Goal: Information Seeking & Learning: Learn about a topic

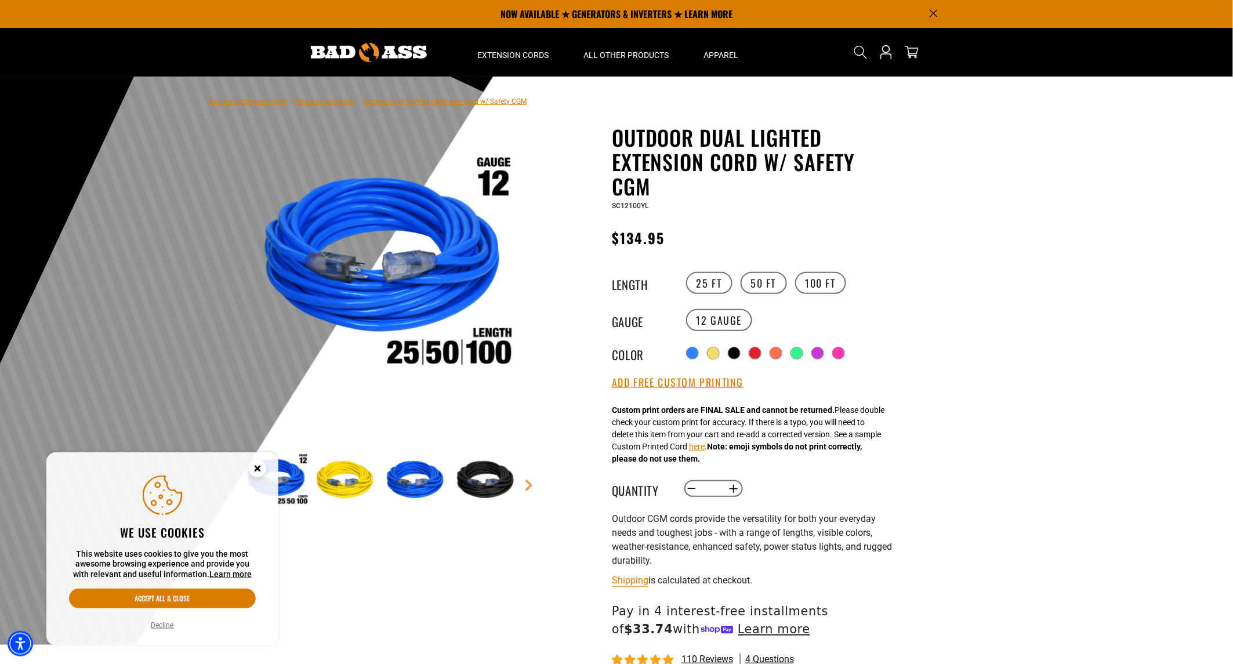
drag, startPoint x: 343, startPoint y: 259, endPoint x: 396, endPoint y: 271, distance: 54.7
click at [396, 271] on img at bounding box center [383, 268] width 280 height 280
drag, startPoint x: 396, startPoint y: 271, endPoint x: 488, endPoint y: 334, distance: 111.0
click at [488, 334] on img at bounding box center [383, 268] width 280 height 280
click at [263, 470] on circle "Cookie Consent" at bounding box center [257, 468] width 17 height 17
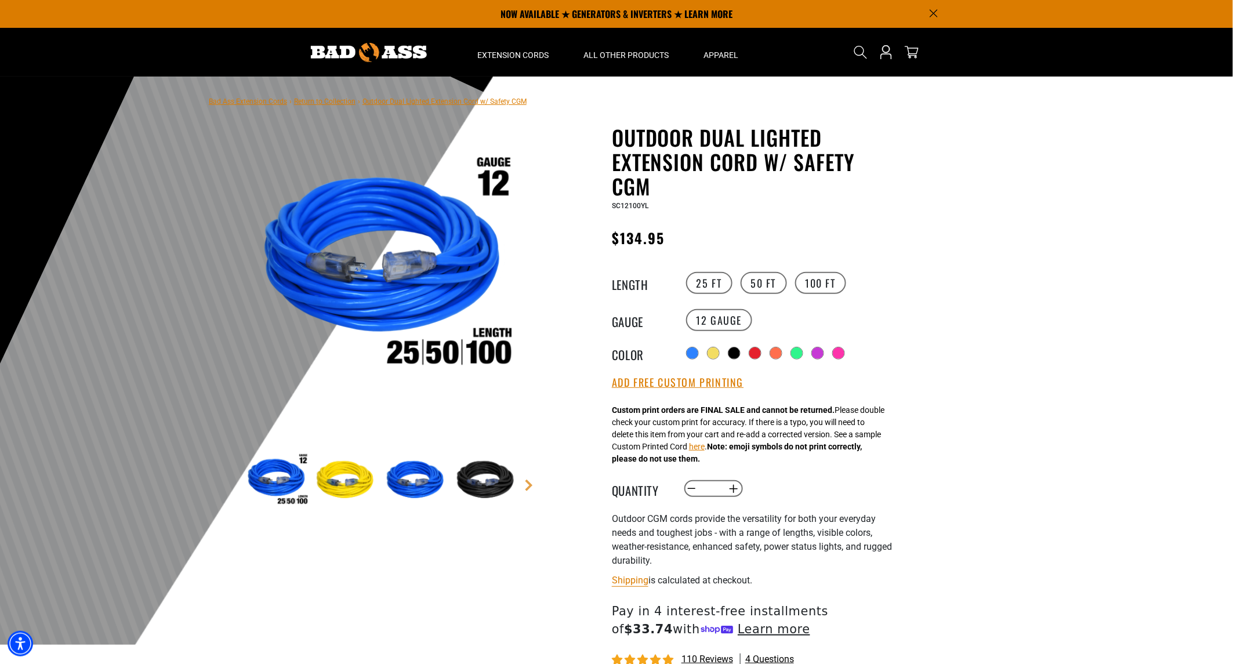
drag, startPoint x: 320, startPoint y: 346, endPoint x: 318, endPoint y: 300, distance: 45.9
click at [318, 300] on img at bounding box center [383, 268] width 280 height 280
click at [329, 489] on img at bounding box center [346, 480] width 67 height 67
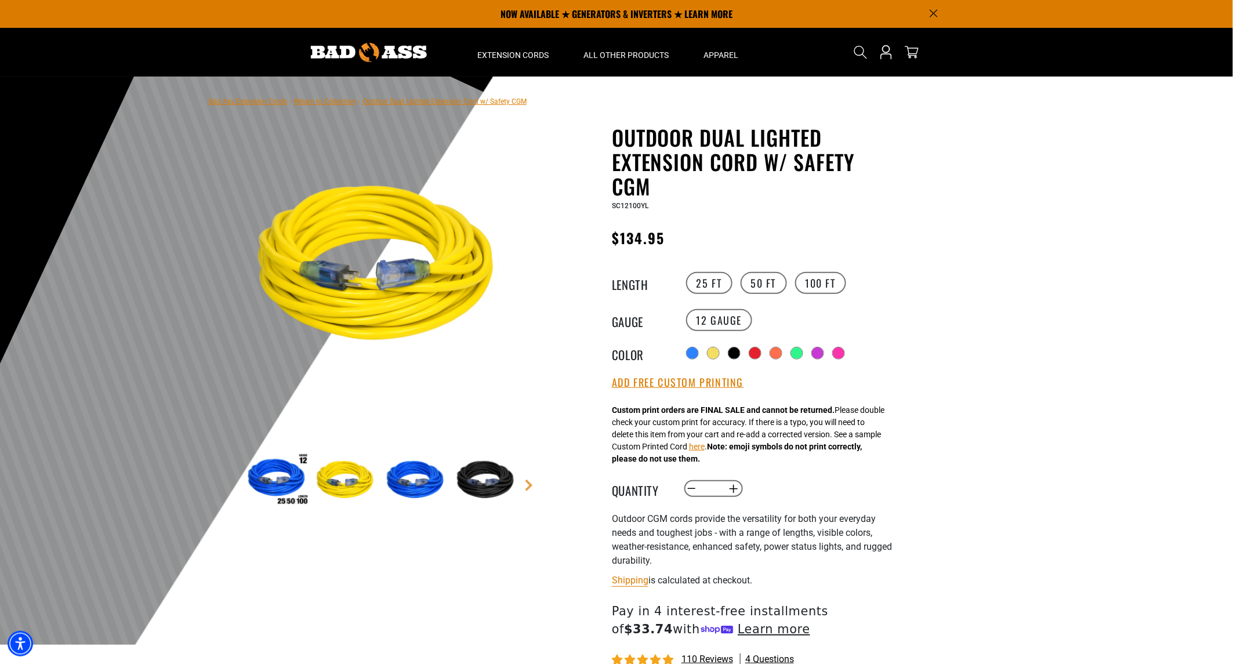
click at [383, 473] on img at bounding box center [416, 480] width 67 height 67
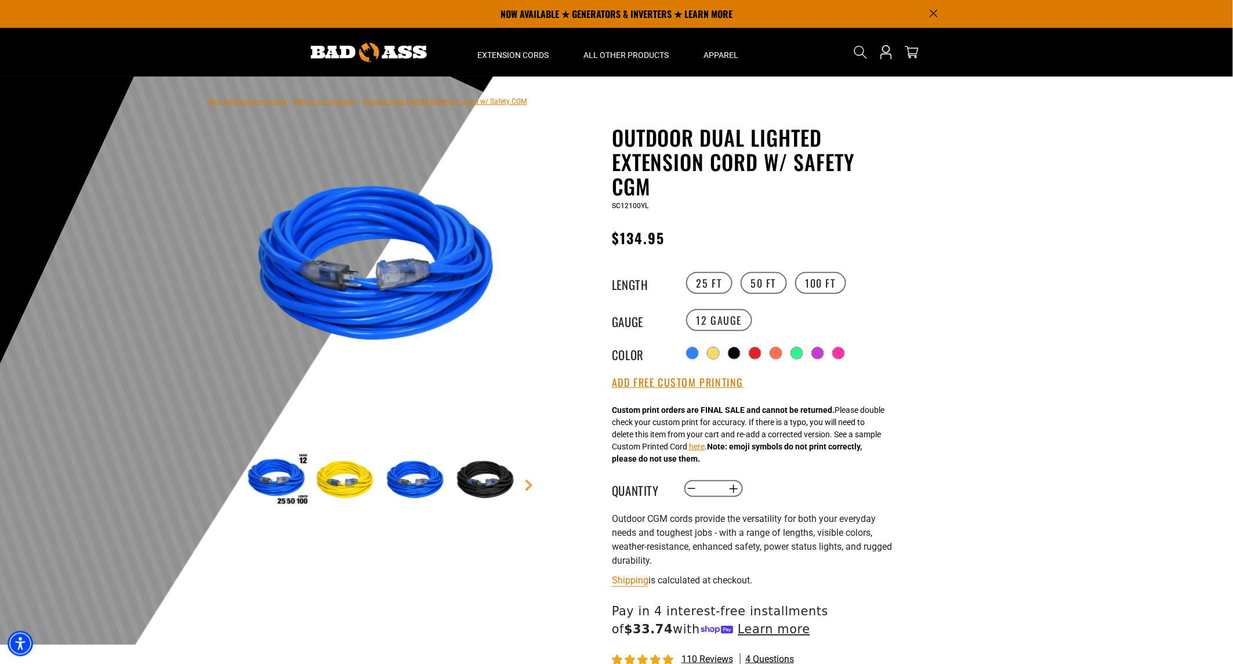
click at [427, 485] on img at bounding box center [416, 480] width 67 height 67
click at [474, 473] on img at bounding box center [487, 480] width 67 height 67
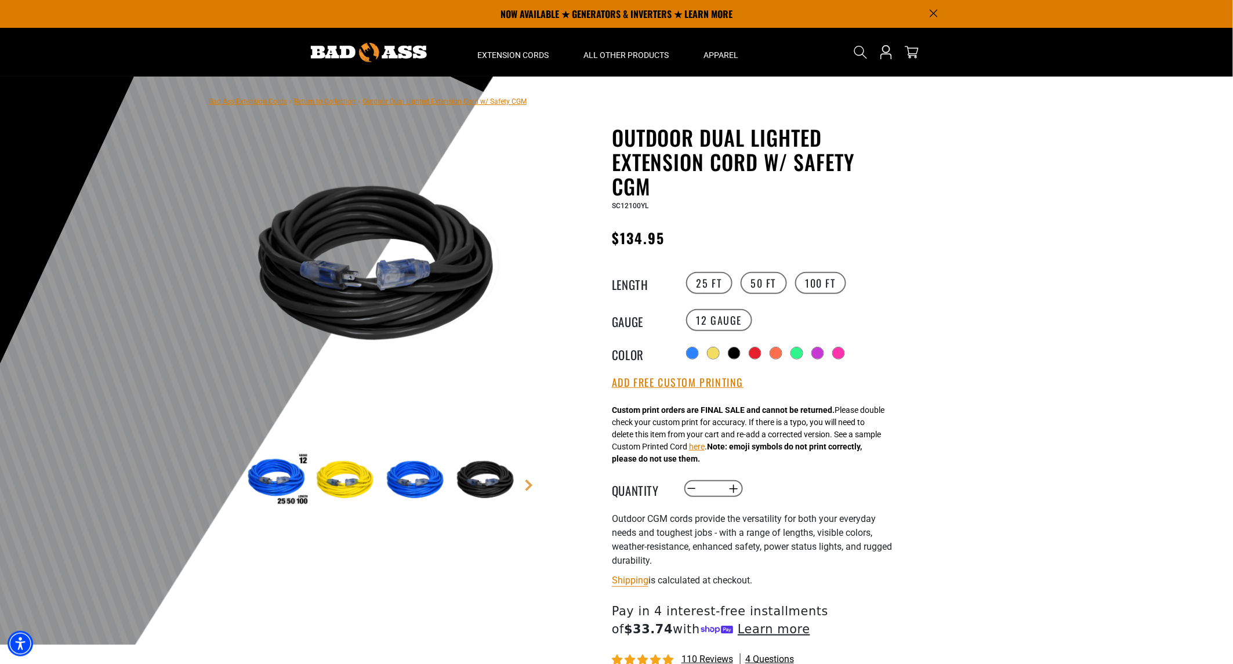
click at [531, 491] on main-product-gallery "4 of 9 Next" at bounding box center [382, 349] width 331 height 449
click at [531, 484] on link "Next" at bounding box center [529, 486] width 12 height 12
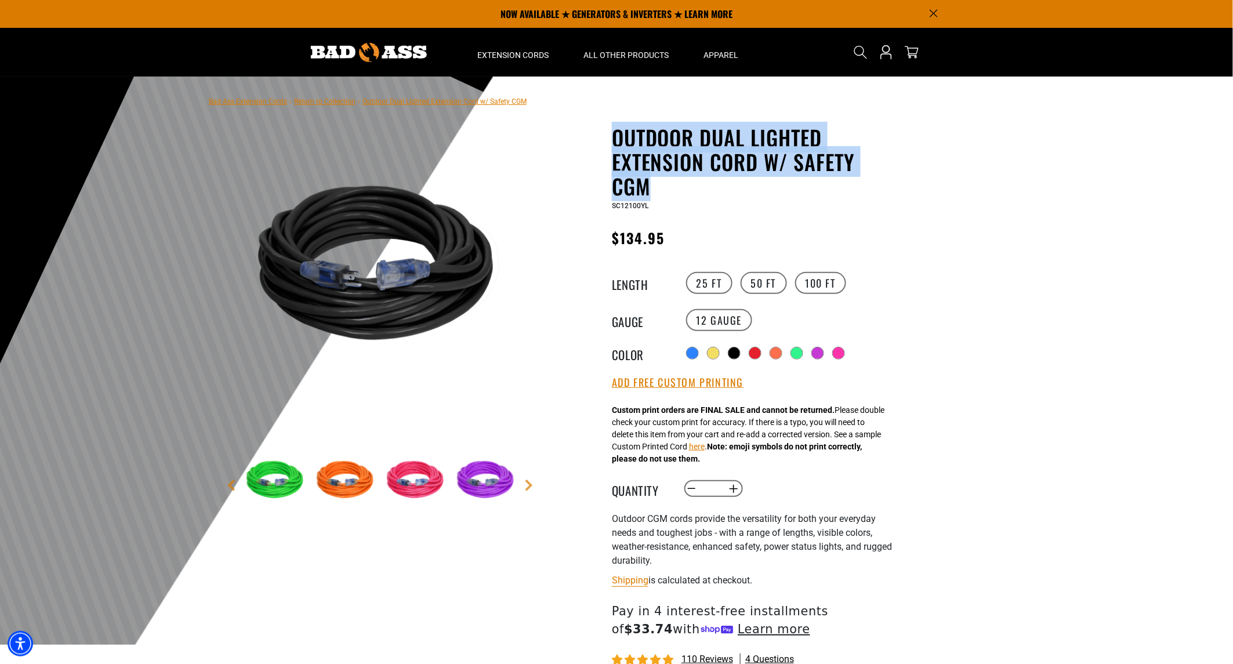
drag, startPoint x: 652, startPoint y: 188, endPoint x: 611, endPoint y: 147, distance: 58.2
click at [611, 147] on div "Outdoor Dual Lighted Extension Cord w/ Safety CGM Outdoor Dual Lighted Extensio…" at bounding box center [730, 459] width 331 height 669
copy h1 "Outdoor Dual Lighted Extension Cord w/ Safety CGM"
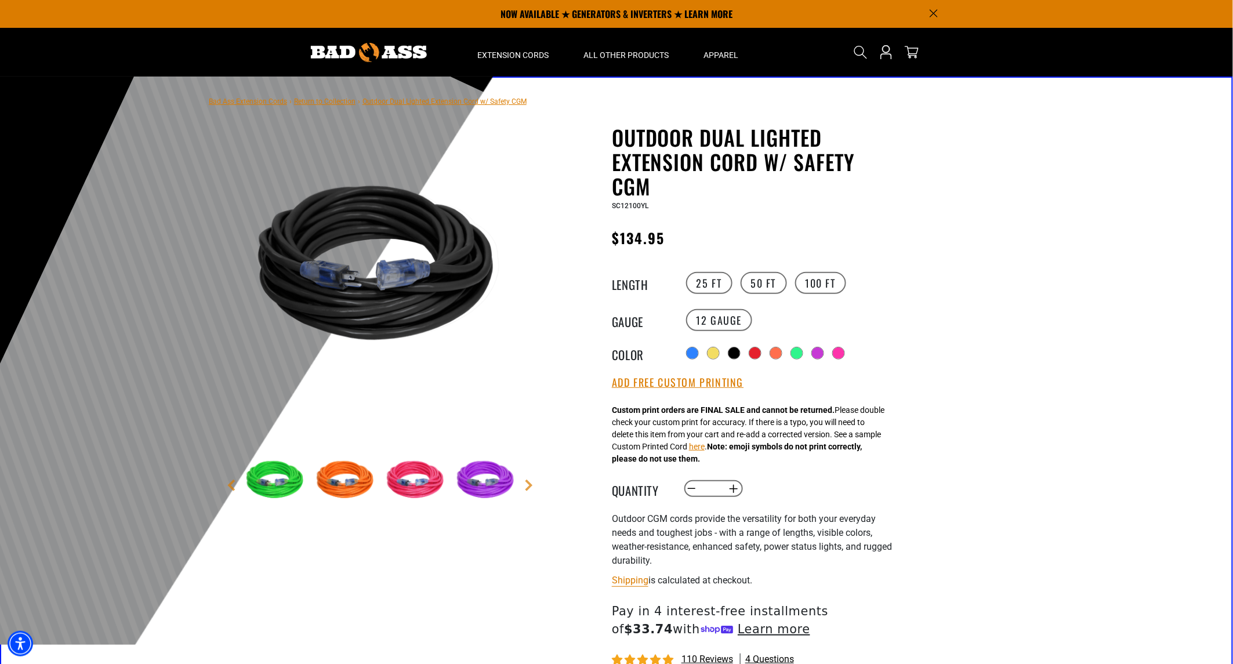
click at [217, 484] on main-product-gallery "4 of 9 Next" at bounding box center [382, 349] width 331 height 449
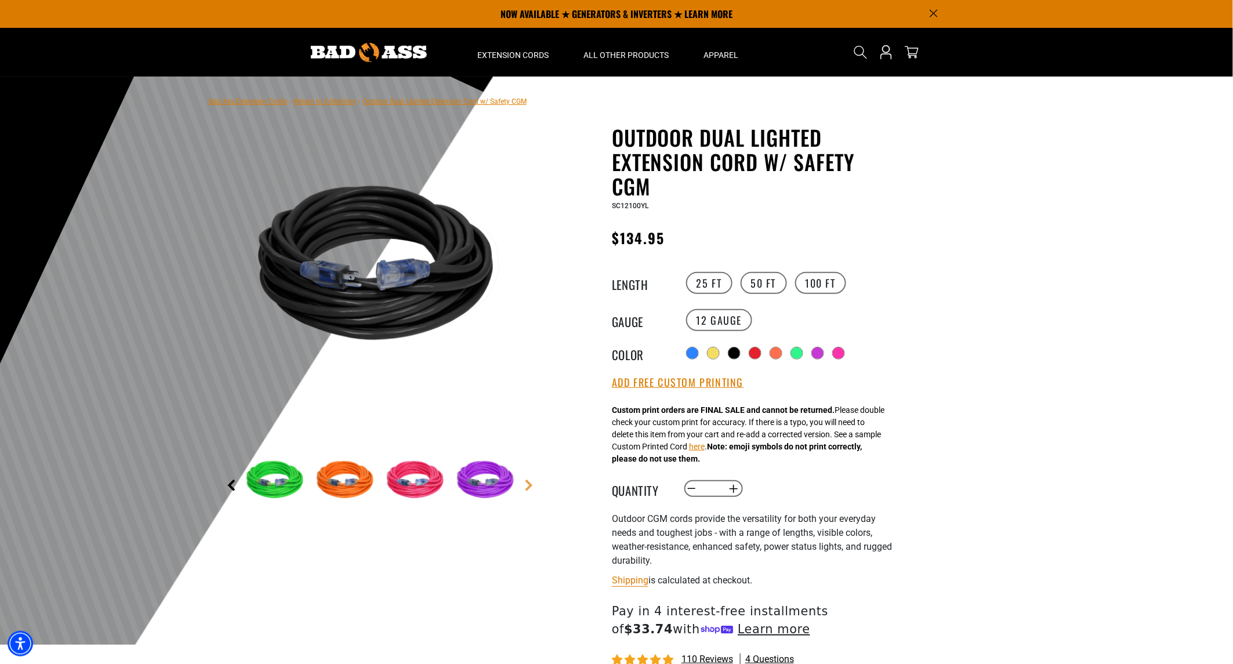
click at [229, 488] on link "Previous" at bounding box center [232, 486] width 12 height 12
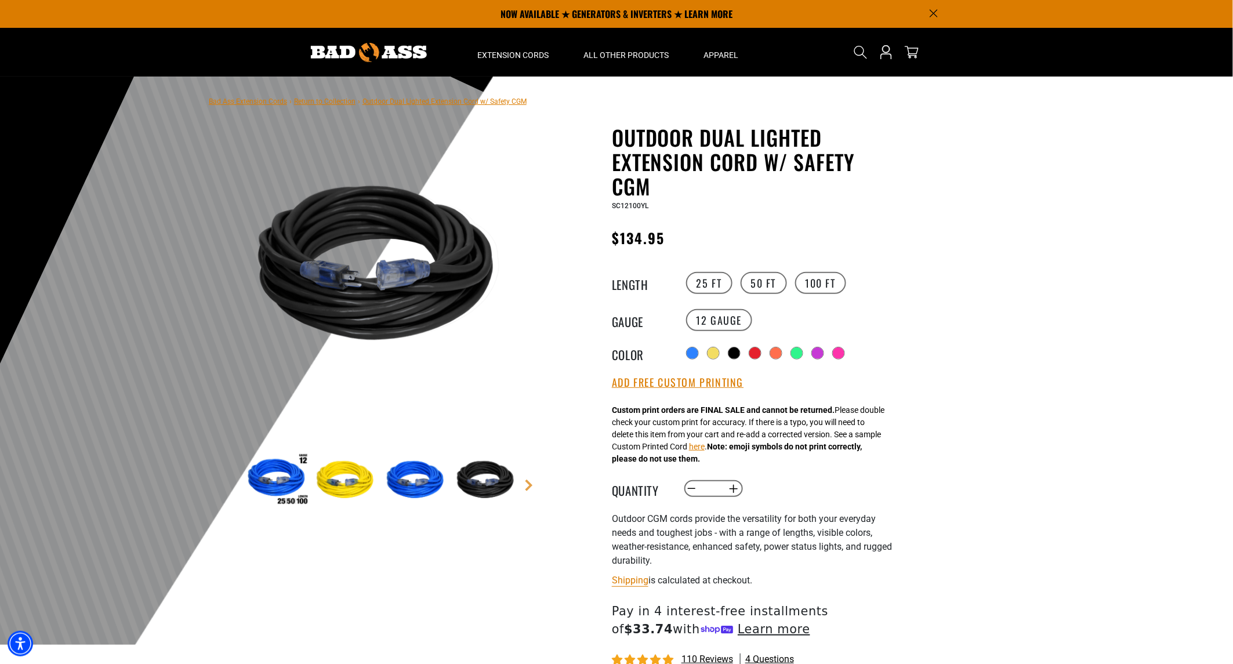
click at [229, 488] on main-product-gallery "4 of 9 Next" at bounding box center [382, 349] width 331 height 449
click at [332, 477] on img at bounding box center [346, 480] width 67 height 67
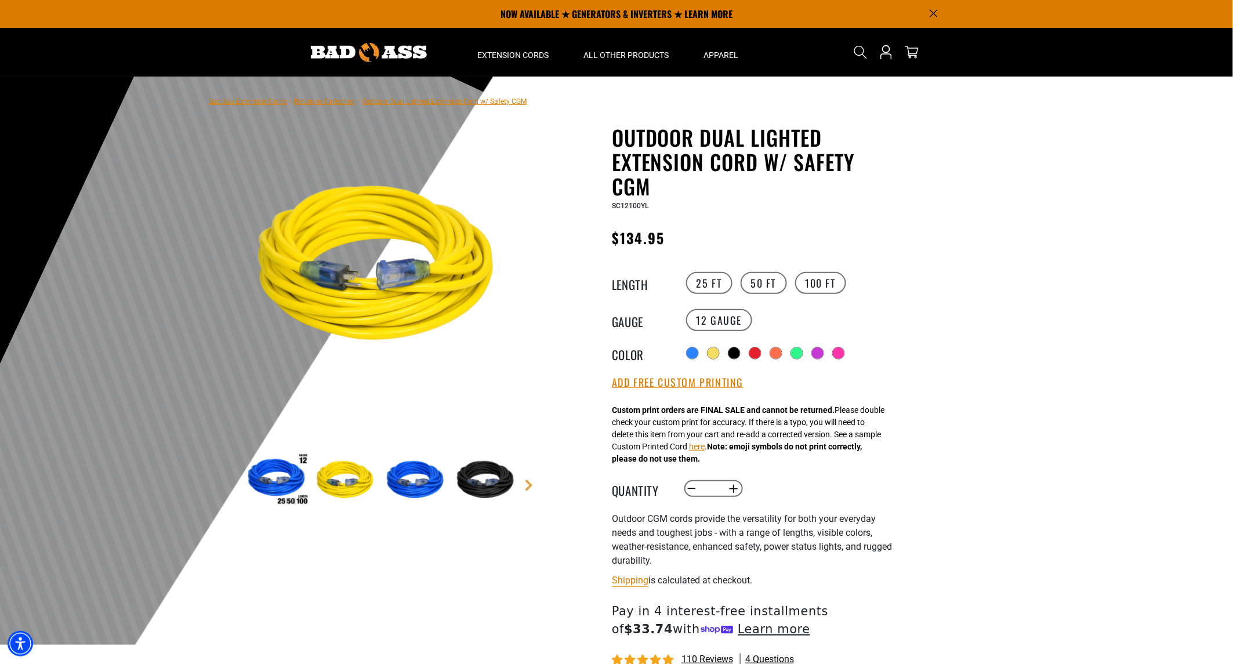
click at [412, 480] on img at bounding box center [416, 480] width 67 height 67
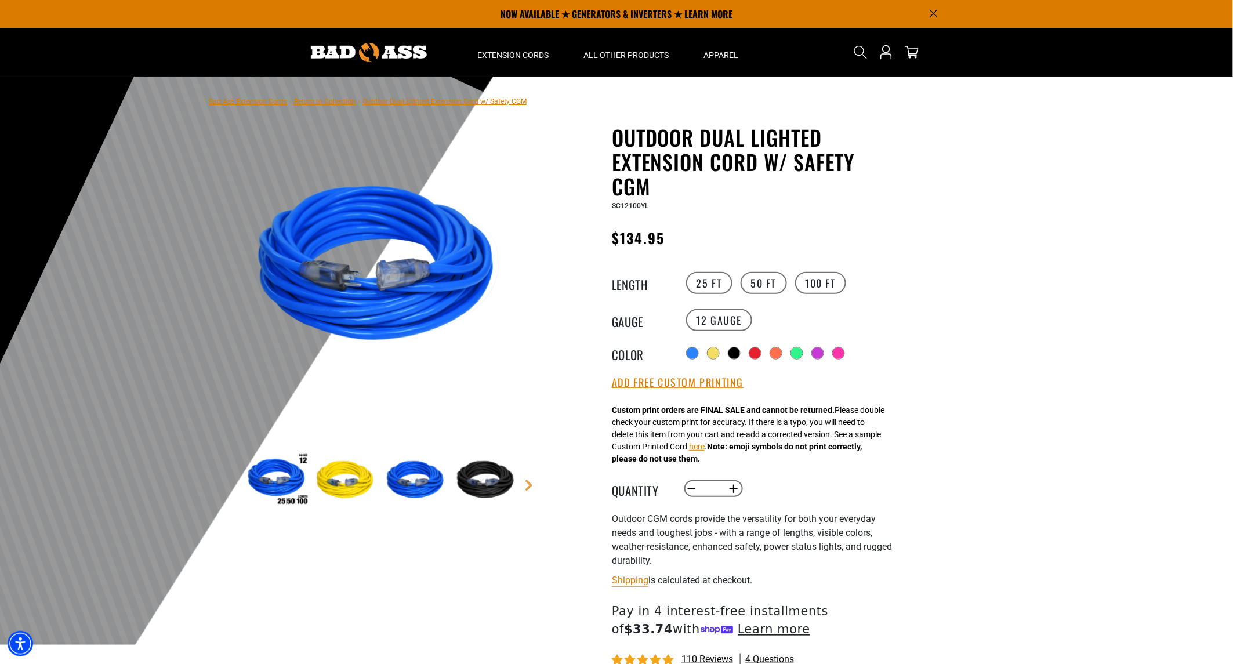
click at [483, 476] on img at bounding box center [487, 480] width 67 height 67
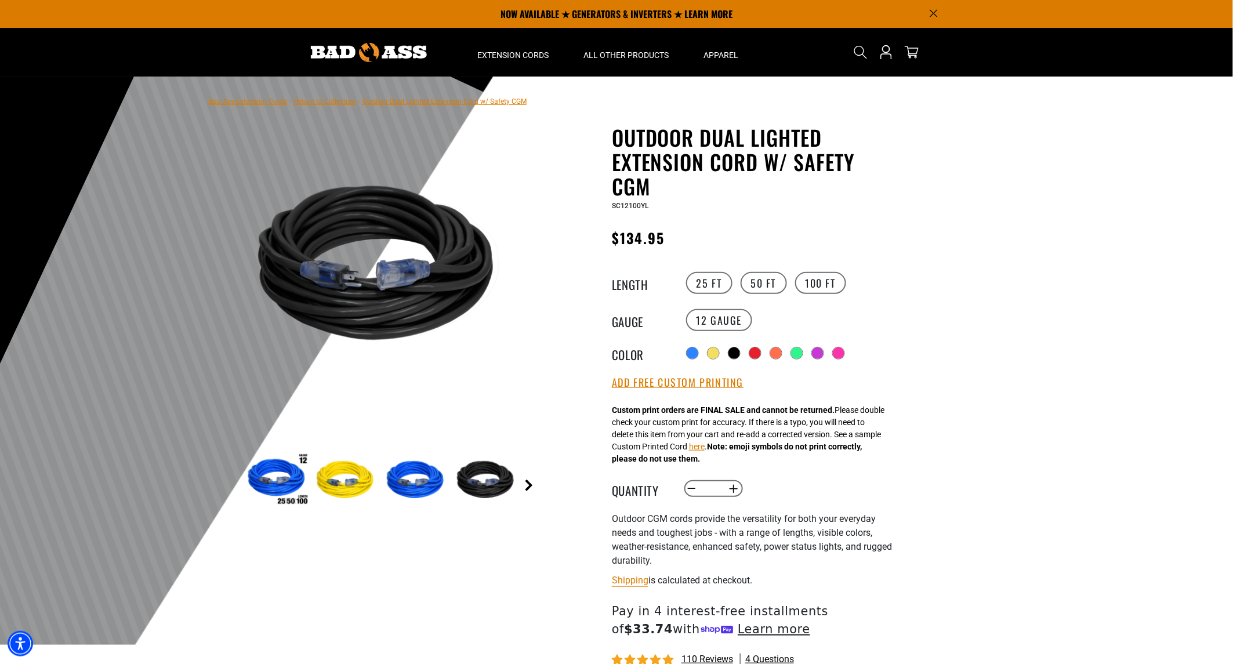
click at [527, 480] on link "Next" at bounding box center [529, 486] width 12 height 12
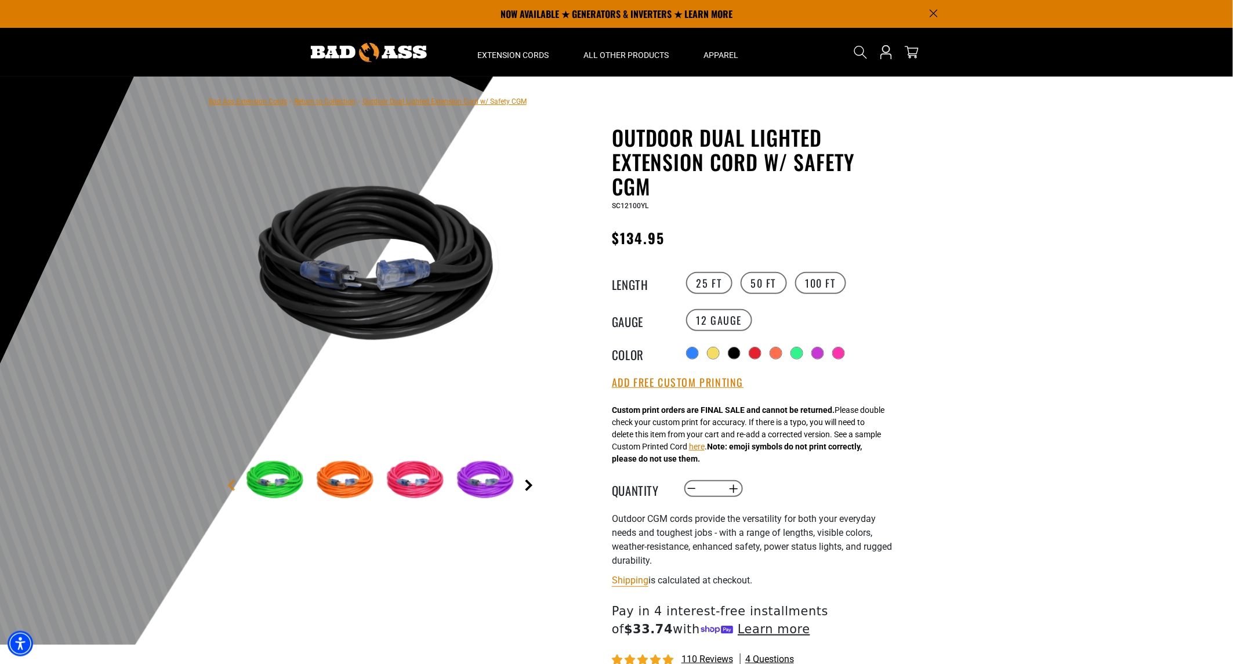
click at [524, 477] on div at bounding box center [383, 481] width 284 height 72
click at [531, 487] on link "Next" at bounding box center [529, 486] width 12 height 12
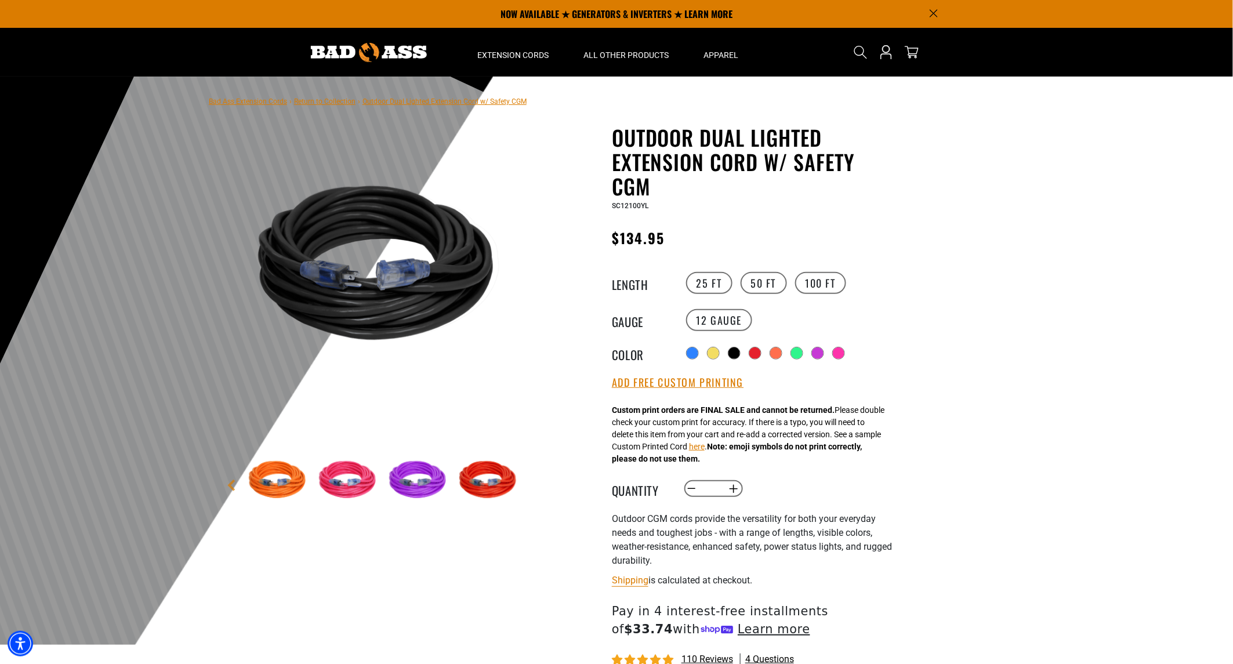
click at [238, 489] on main-product-gallery "4 of 9 Next" at bounding box center [382, 349] width 331 height 449
click at [227, 487] on link "Previous" at bounding box center [232, 486] width 12 height 12
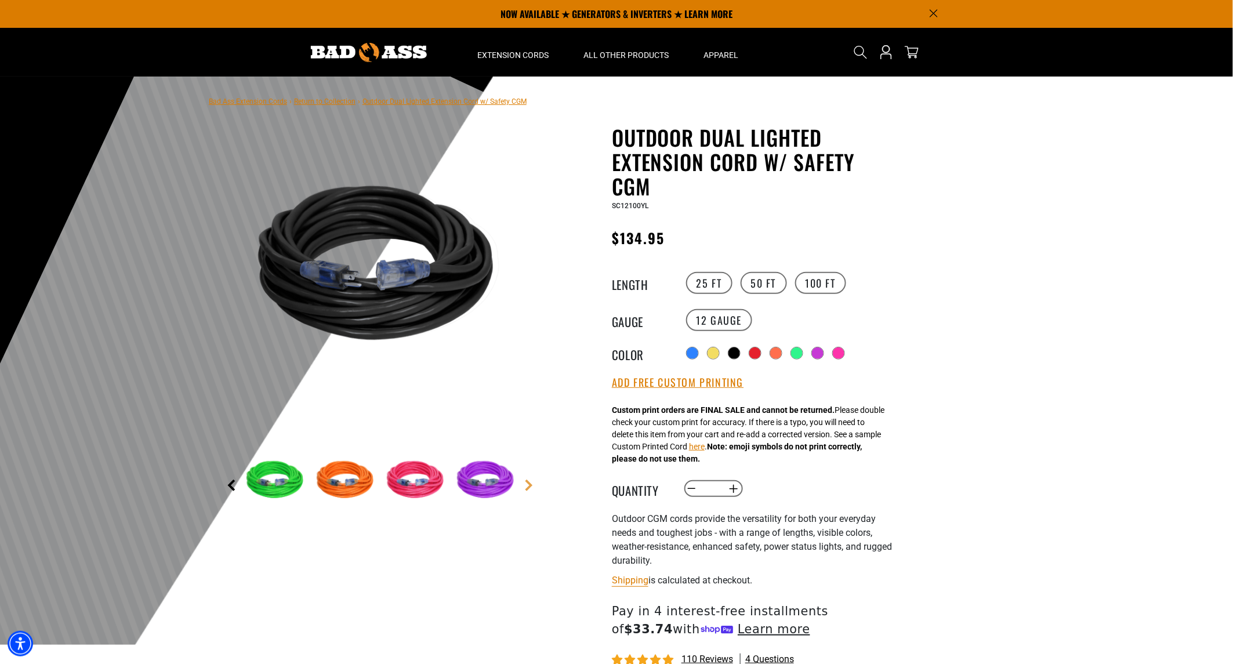
click at [227, 487] on link "Previous" at bounding box center [232, 486] width 12 height 12
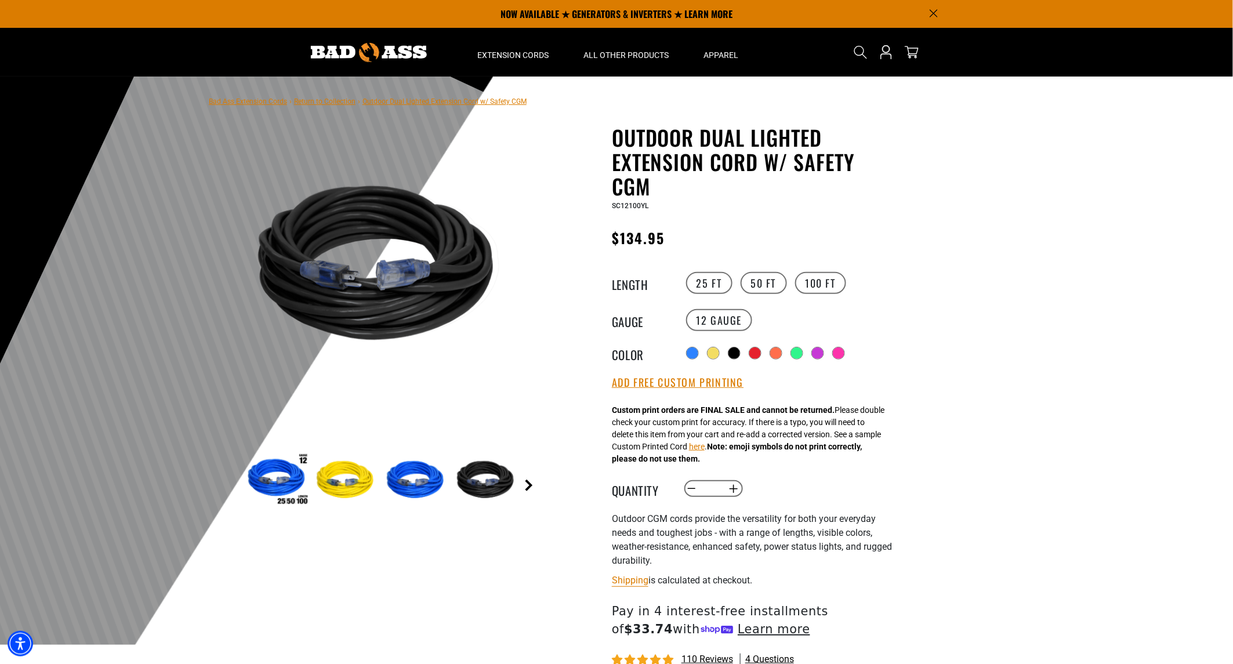
click at [528, 480] on link "Next" at bounding box center [529, 486] width 12 height 12
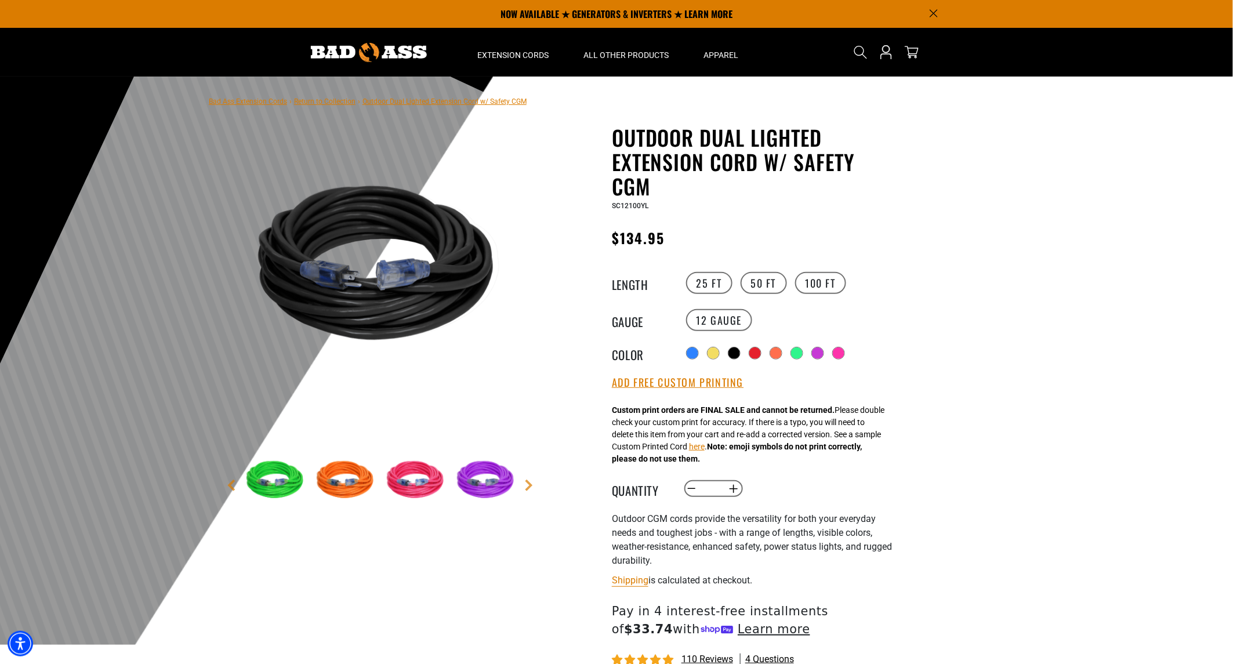
click at [321, 471] on img at bounding box center [346, 480] width 67 height 67
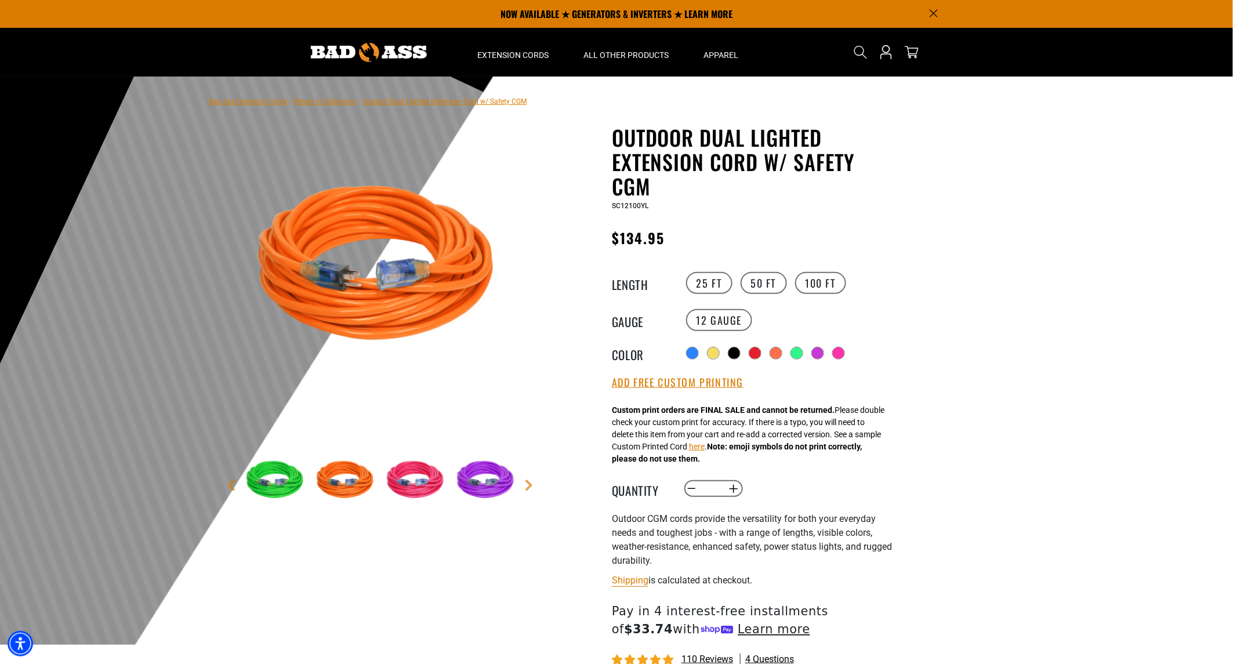
click at [219, 480] on main-product-gallery "6 of 9 Next" at bounding box center [382, 349] width 331 height 449
click at [232, 486] on link "Previous" at bounding box center [232, 486] width 12 height 12
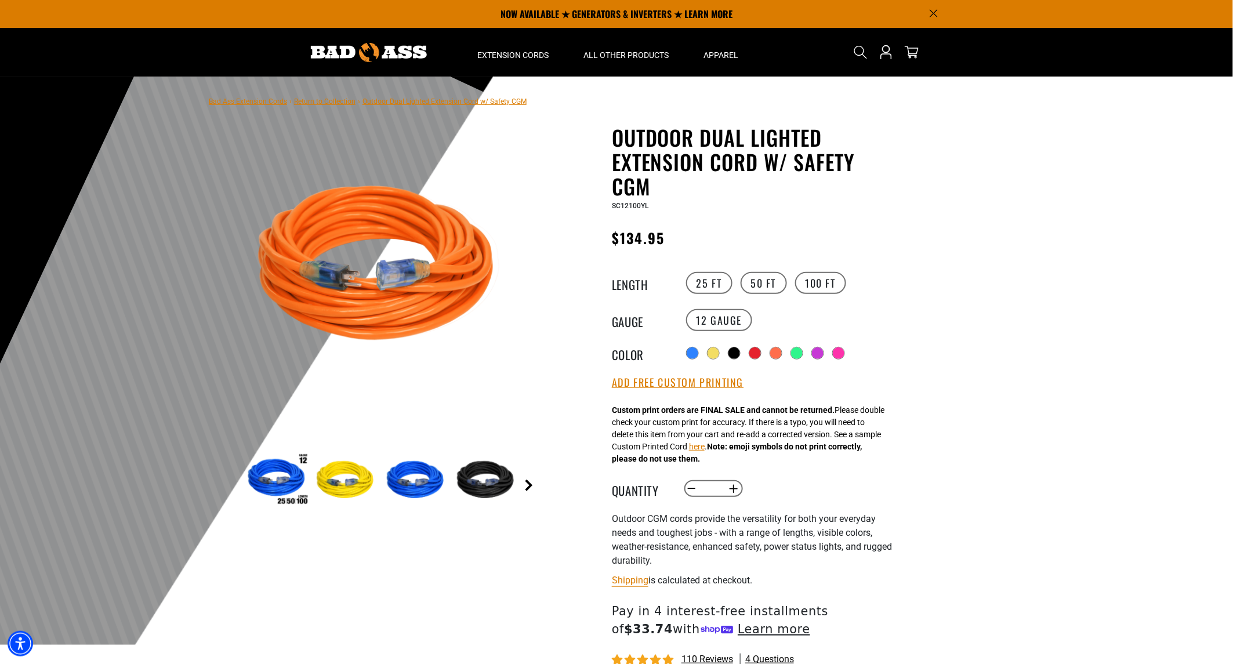
click at [524, 483] on link "Next" at bounding box center [529, 486] width 12 height 12
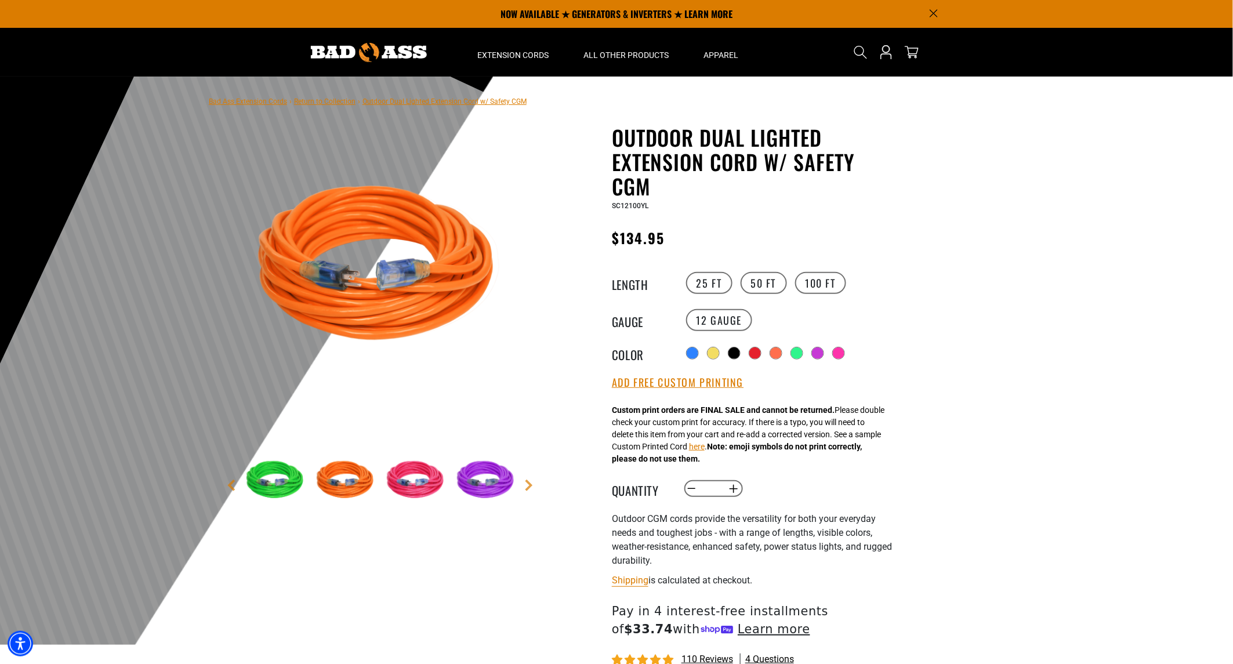
click at [349, 476] on img at bounding box center [346, 480] width 67 height 67
click at [525, 482] on link "Next" at bounding box center [529, 486] width 12 height 12
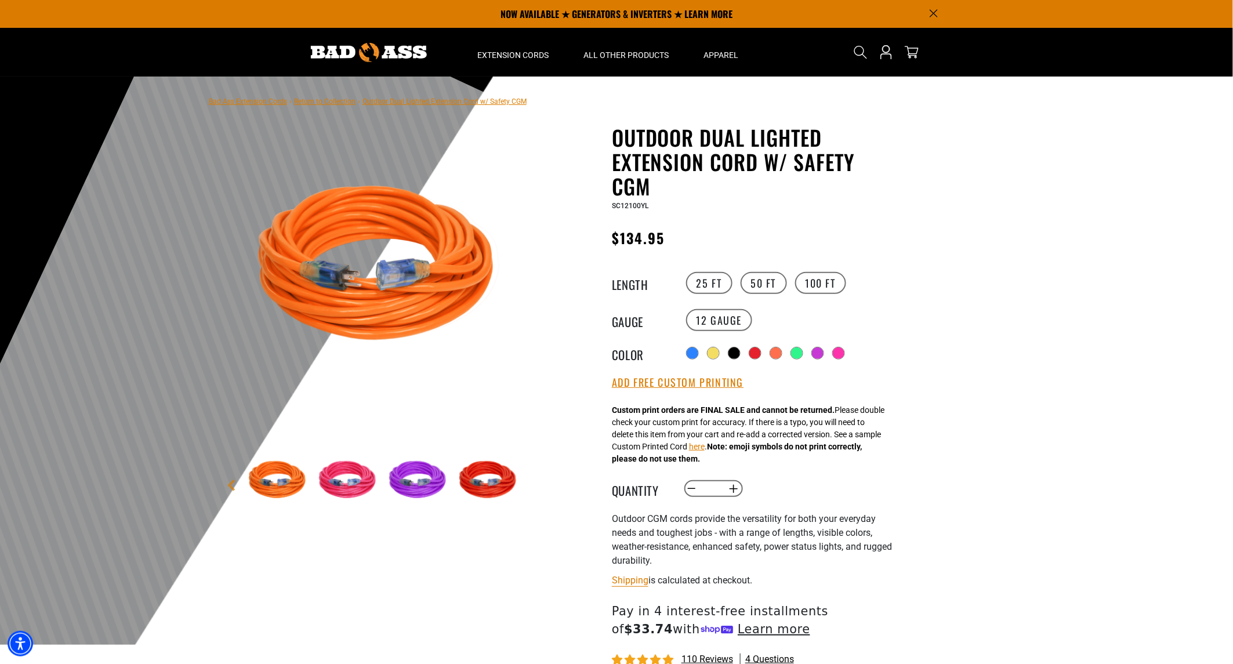
click at [344, 483] on img at bounding box center [348, 480] width 67 height 67
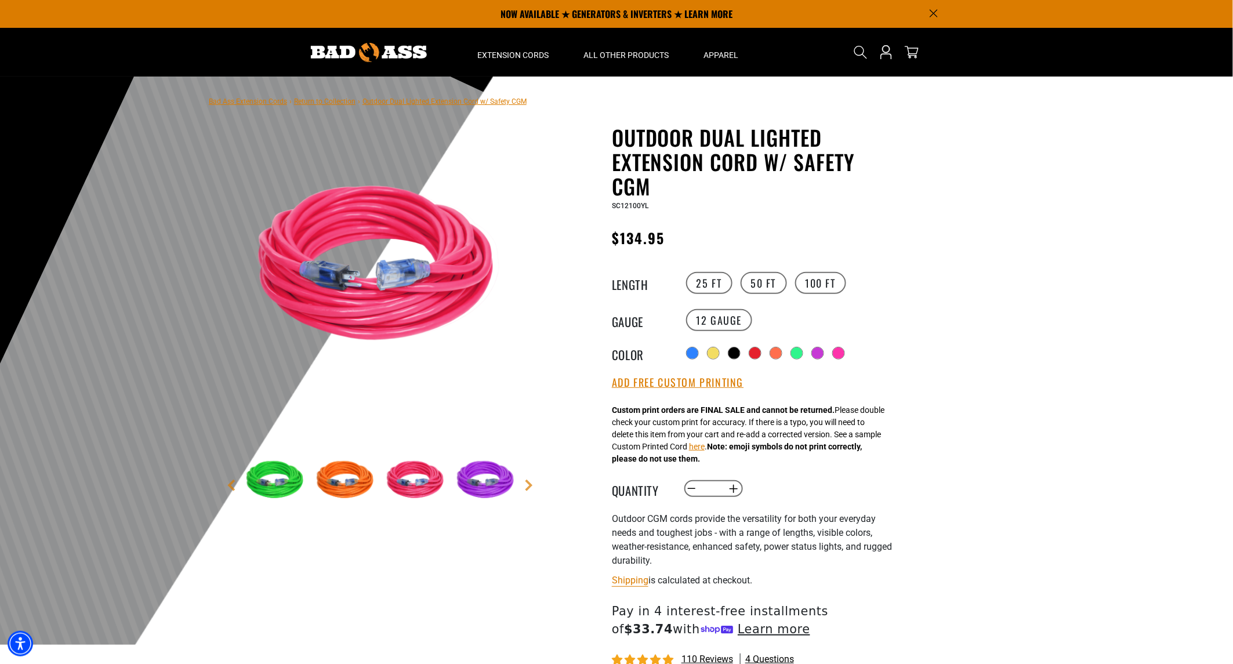
click at [477, 477] on img at bounding box center [487, 480] width 67 height 67
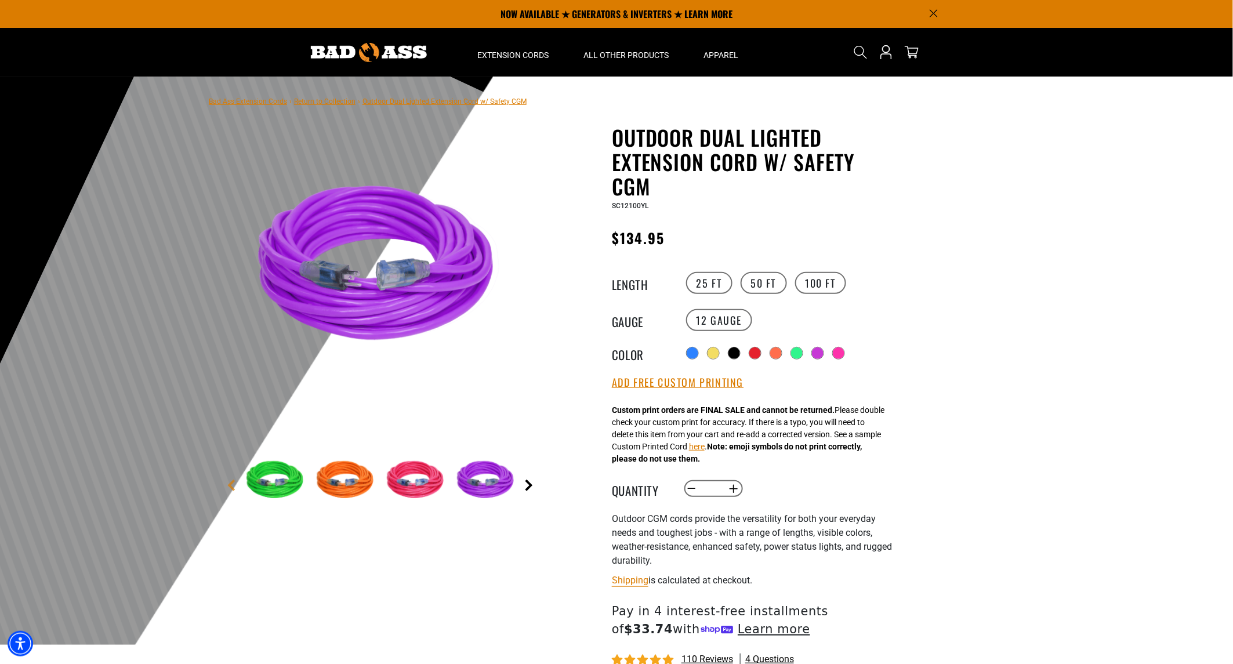
click at [525, 483] on link "Next" at bounding box center [529, 486] width 12 height 12
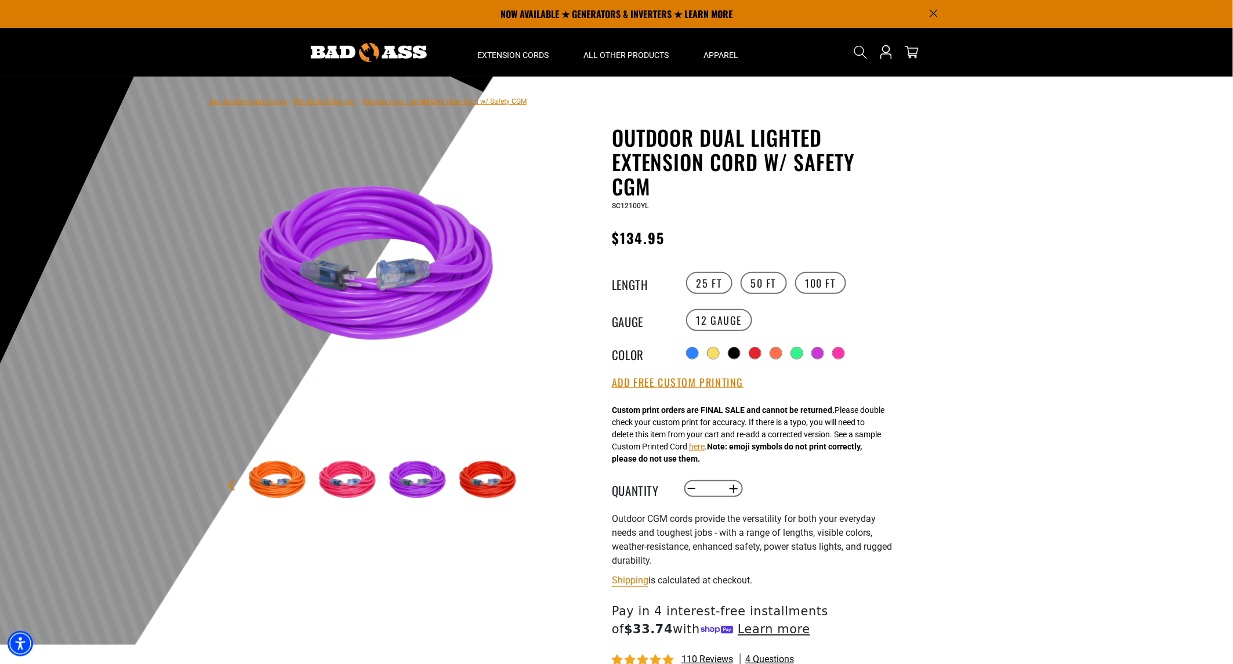
click at [482, 476] on img at bounding box center [489, 480] width 67 height 67
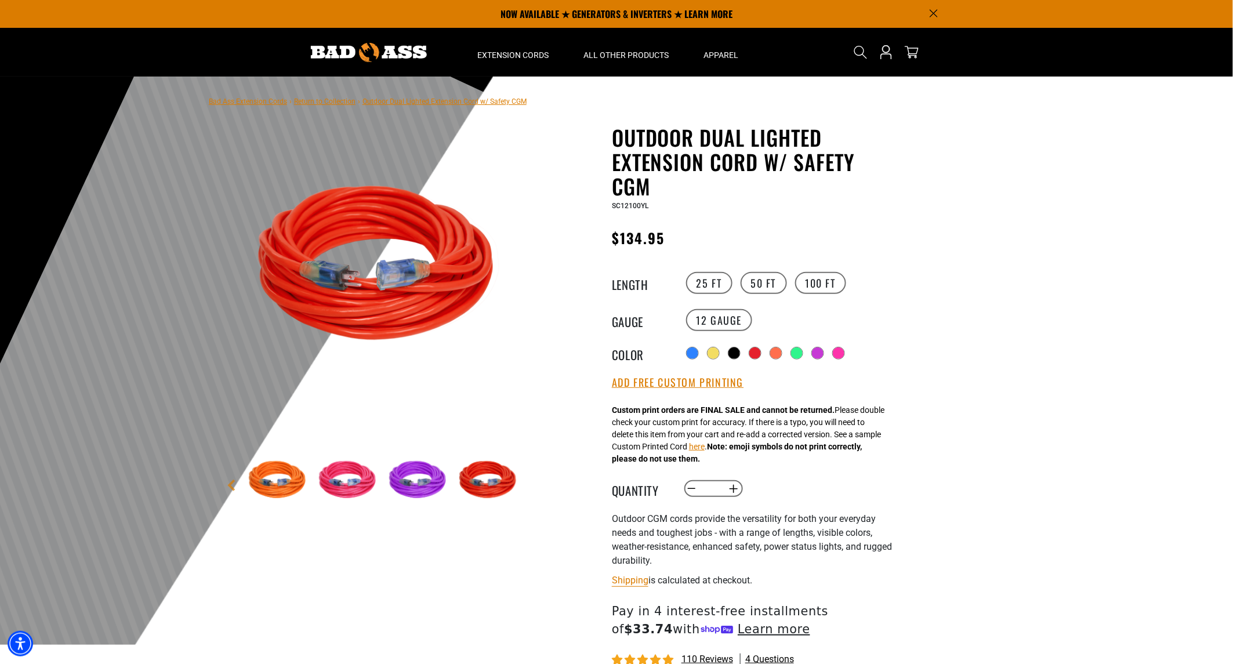
click at [493, 458] on img at bounding box center [489, 480] width 67 height 67
click at [515, 483] on img at bounding box center [489, 480] width 67 height 67
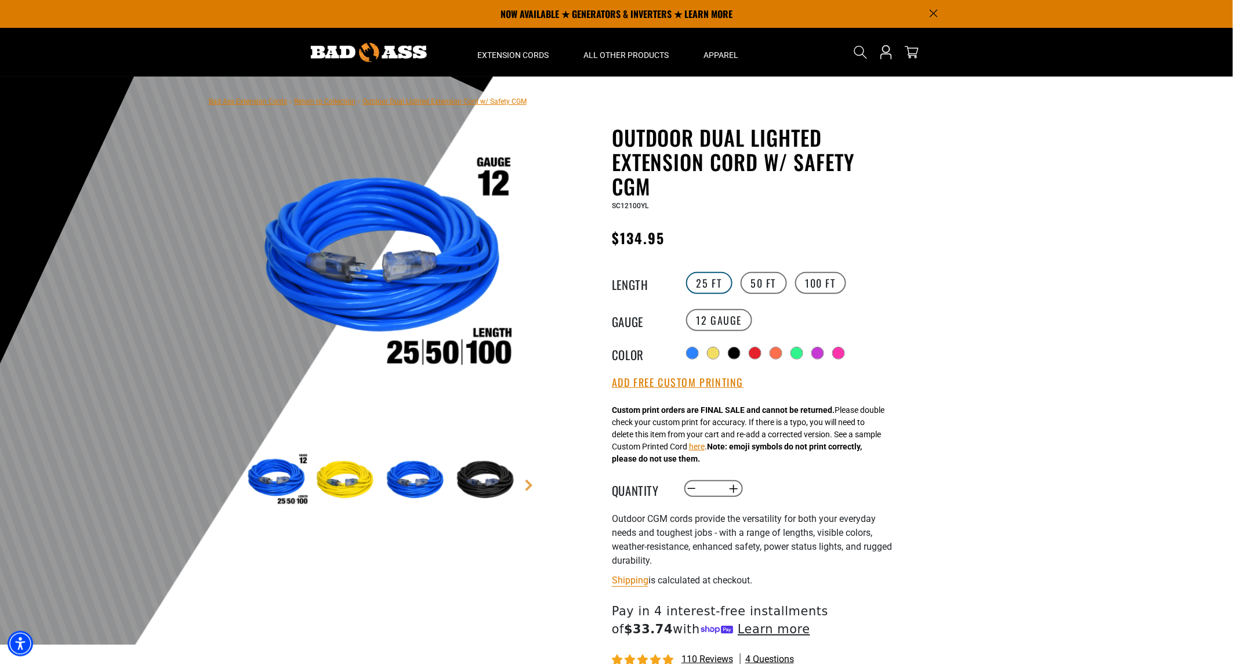
click at [724, 287] on label "25 FT" at bounding box center [709, 283] width 46 height 22
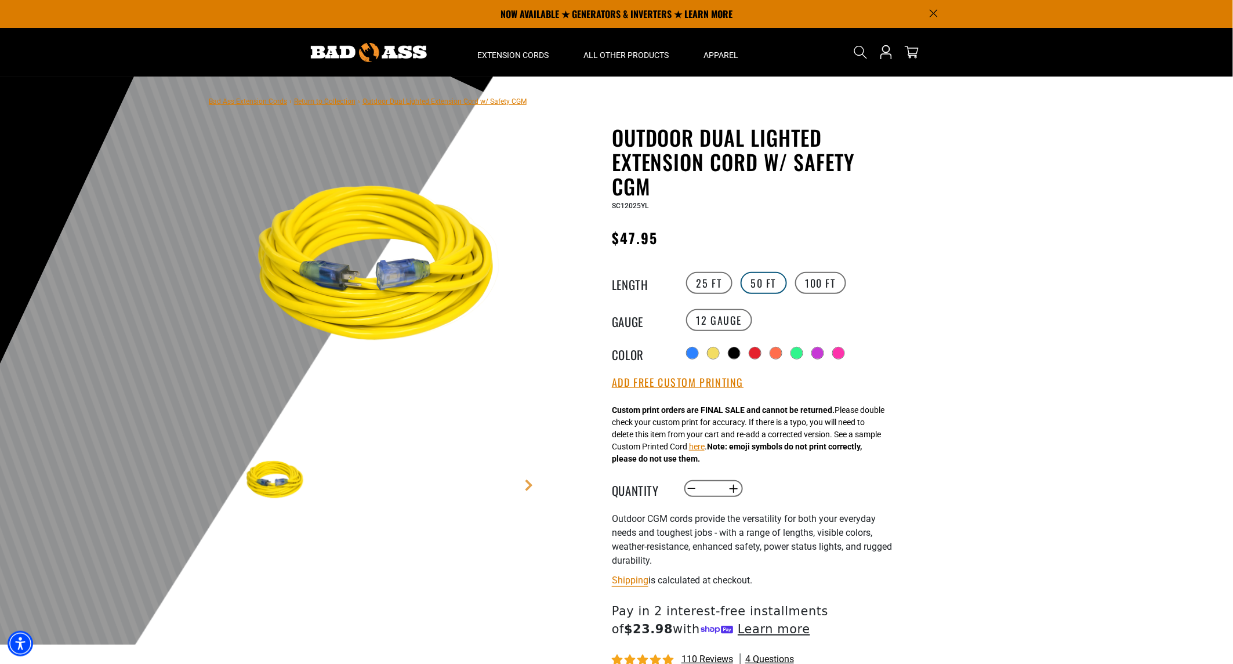
click at [761, 281] on label "50 FT" at bounding box center [764, 283] width 46 height 22
click at [815, 268] on div "Outdoor Dual Lighted Extension Cord w/ Safety CGM Outdoor Dual Lighted Extensio…" at bounding box center [754, 451] width 284 height 652
click at [819, 274] on label "100 FT" at bounding box center [821, 283] width 52 height 22
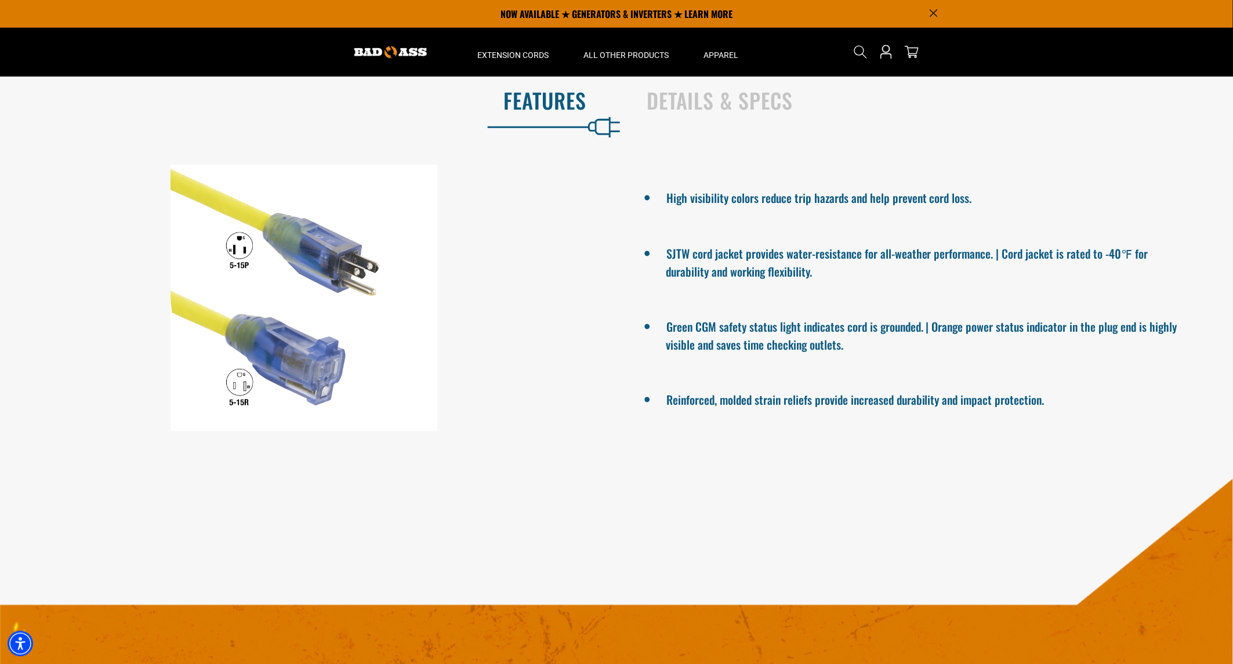
scroll to position [709, 0]
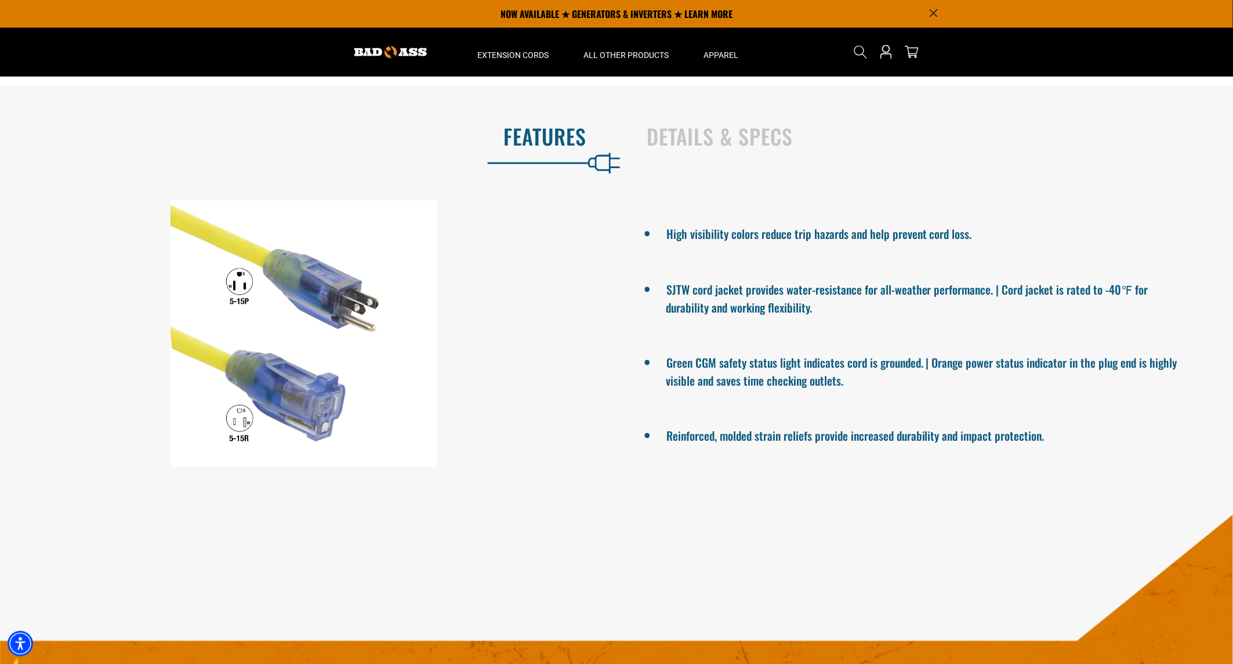
click at [633, 106] on section "Features Details & Specs High visibility colors reduce trip hazards and help pr…" at bounding box center [616, 295] width 1233 height 419
click at [655, 117] on div "Details & Specs" at bounding box center [927, 139] width 599 height 48
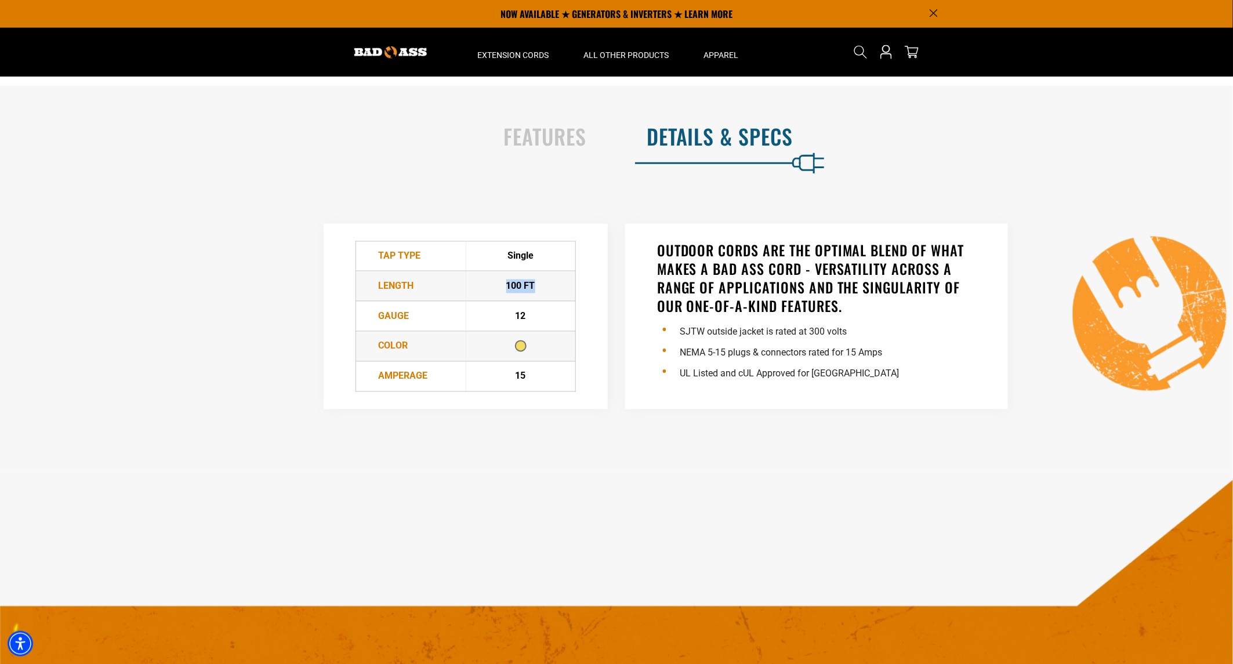
drag, startPoint x: 485, startPoint y: 278, endPoint x: 544, endPoint y: 292, distance: 60.8
click at [544, 292] on td "100 FT" at bounding box center [521, 286] width 110 height 30
click at [578, 336] on div "TAP Type Single Length 100 FT" at bounding box center [466, 317] width 284 height 186
click at [521, 352] on td at bounding box center [521, 347] width 110 height 30
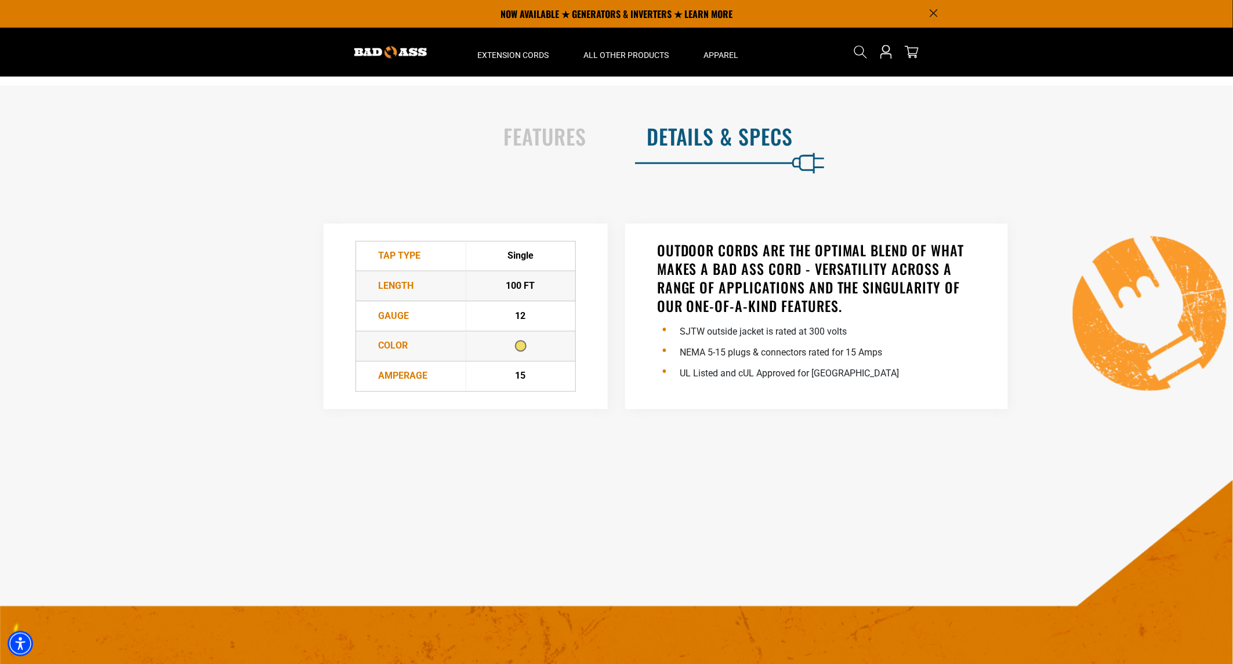
click at [521, 352] on td at bounding box center [521, 347] width 110 height 30
click at [492, 117] on div "Features" at bounding box center [305, 139] width 599 height 48
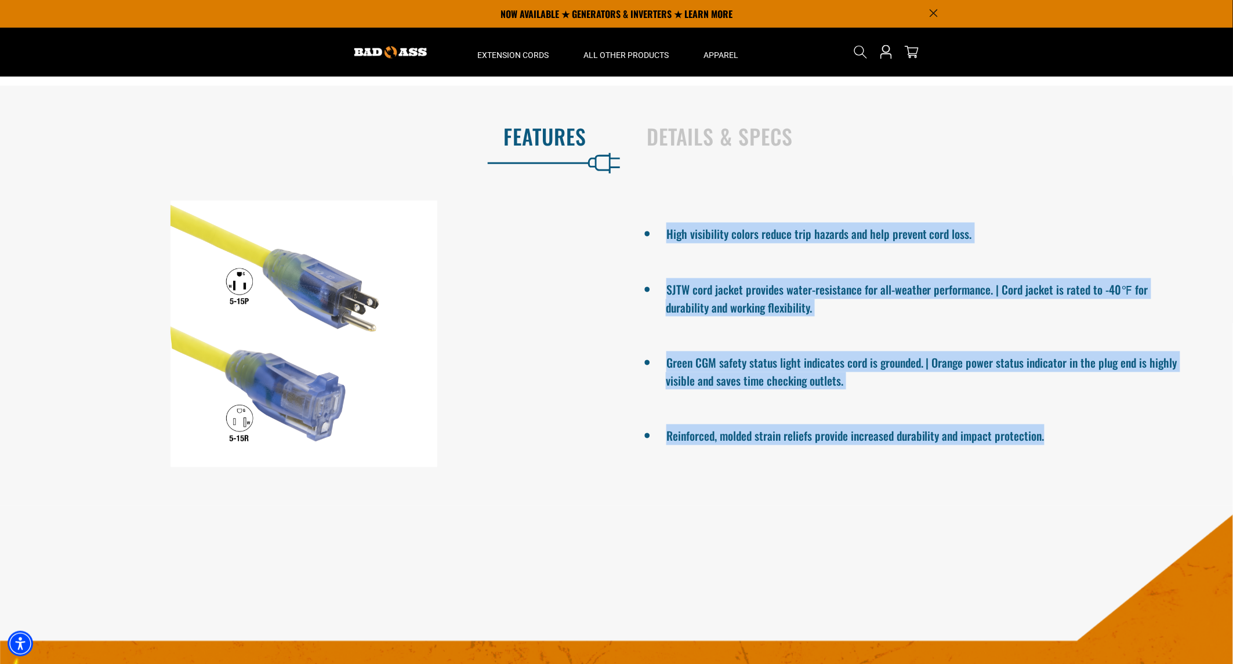
drag, startPoint x: 1132, startPoint y: 464, endPoint x: 538, endPoint y: 314, distance: 612.4
click at [538, 314] on div "High visibility colors reduce trip hazards and help prevent cord loss. SJTW cor…" at bounding box center [616, 334] width 1250 height 267
copy div "High visibility colors reduce trip hazards and help prevent cord loss. SJTW cor…"
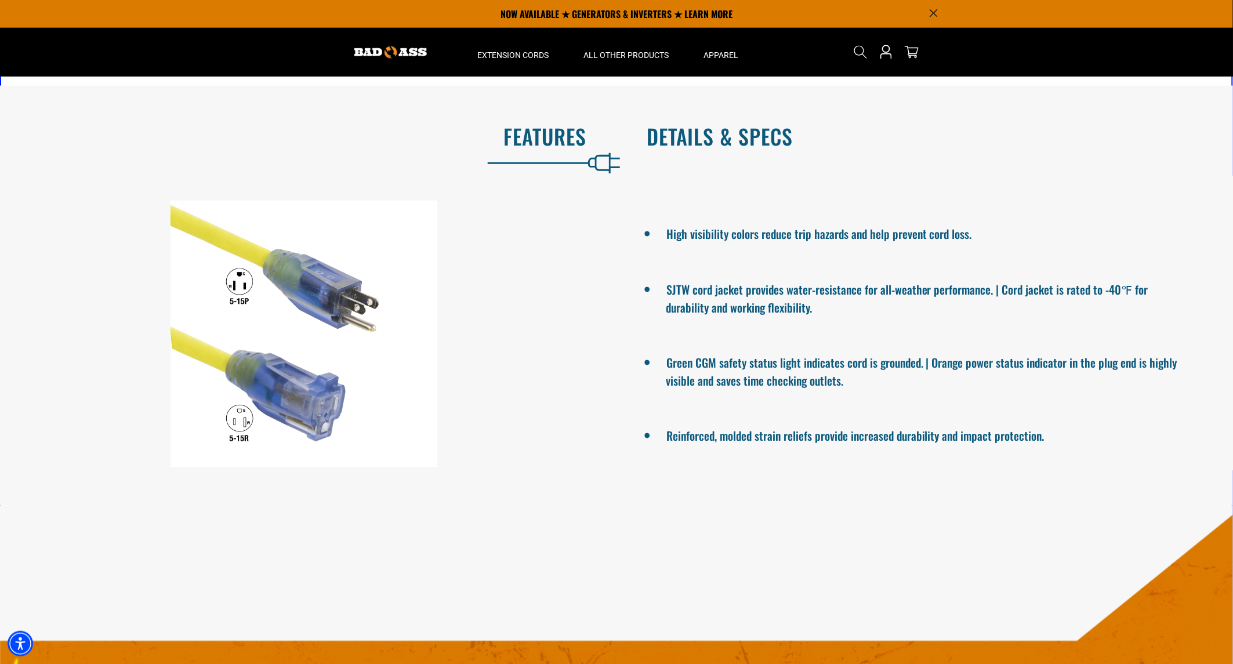
click at [785, 137] on h2 "Details & Specs" at bounding box center [928, 136] width 562 height 24
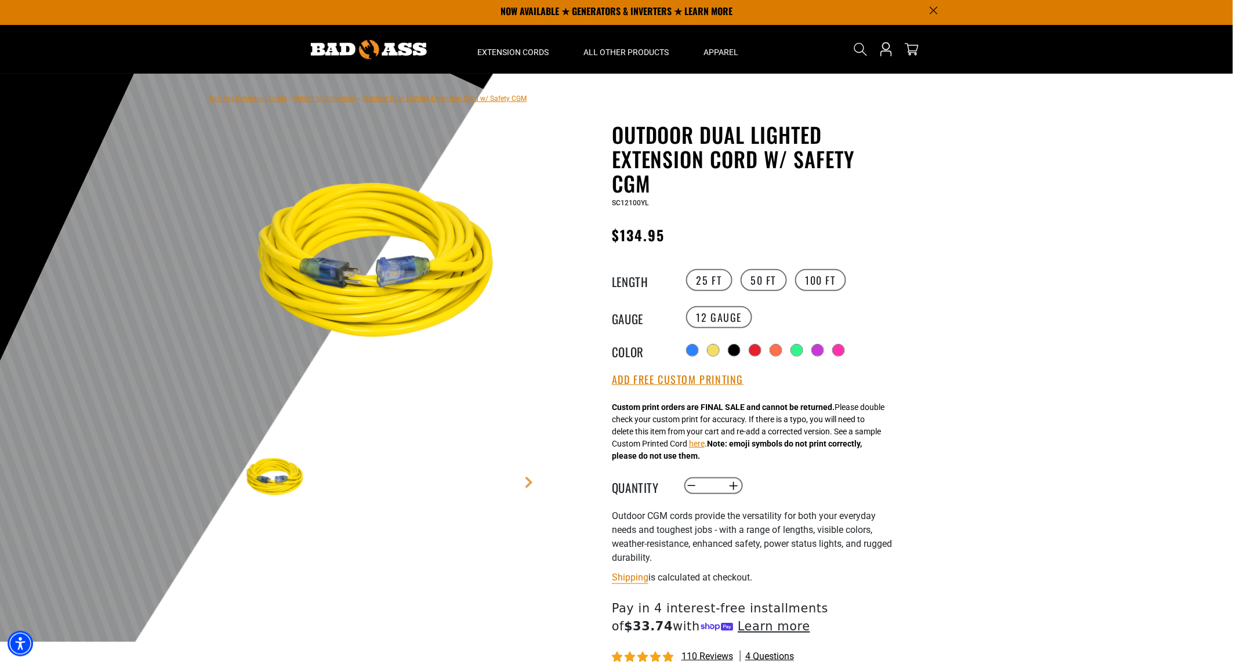
scroll to position [0, 0]
